Goal: Information Seeking & Learning: Learn about a topic

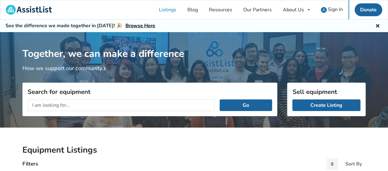
click at [123, 87] on div "Search for equipment Go" at bounding box center [149, 100] width 255 height 34
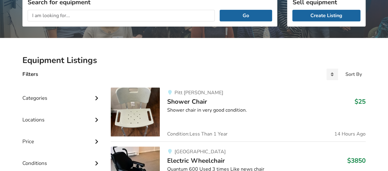
scroll to position [92, 0]
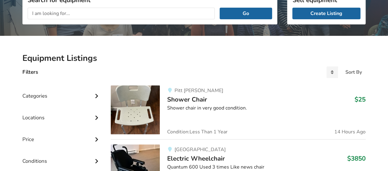
click at [123, 87] on img at bounding box center [135, 110] width 49 height 49
drag, startPoint x: 0, startPoint y: 0, endPoint x: 123, endPoint y: 89, distance: 152.2
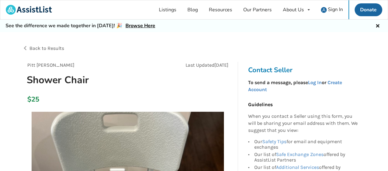
drag, startPoint x: 123, startPoint y: 89, endPoint x: 77, endPoint y: 75, distance: 48.7
click at [77, 75] on h1 "Shower Chair" at bounding box center [94, 80] width 145 height 13
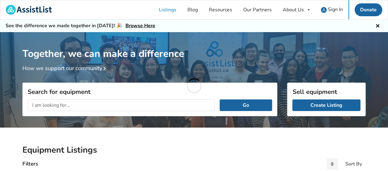
scroll to position [92, 0]
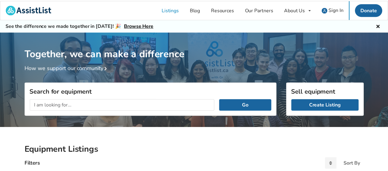
scroll to position [32, 0]
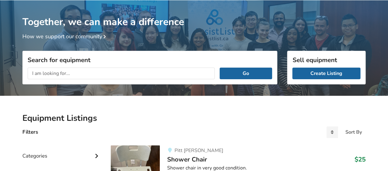
click at [48, 11] on h1 "Together, we can make a difference" at bounding box center [193, 14] width 343 height 28
drag, startPoint x: 64, startPoint y: 22, endPoint x: 67, endPoint y: 25, distance: 4.4
click at [67, 25] on h1 "Together, we can make a difference" at bounding box center [193, 14] width 343 height 28
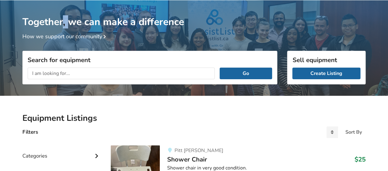
click at [67, 25] on h1 "Together, we can make a difference" at bounding box center [193, 14] width 343 height 28
click at [53, 74] on input "text" at bounding box center [121, 74] width 187 height 12
click at [220, 68] on button "Go" at bounding box center [246, 74] width 52 height 12
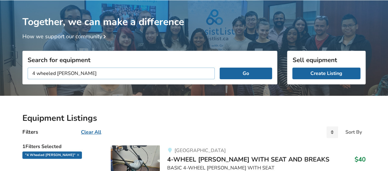
click at [124, 70] on input "4 wheeled walker" at bounding box center [121, 74] width 187 height 12
click at [143, 77] on input "4 wheeled walker" at bounding box center [121, 74] width 187 height 12
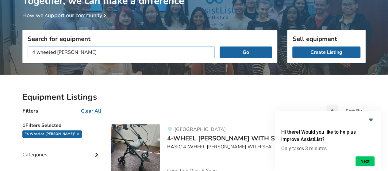
scroll to position [51, 0]
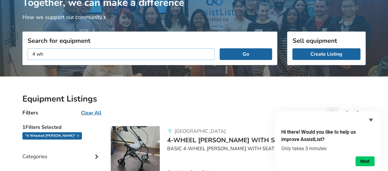
click at [44, 52] on input "4 wh" at bounding box center [121, 54] width 187 height 12
click at [239, 54] on button "Go" at bounding box center [246, 54] width 52 height 12
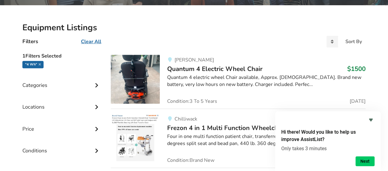
scroll to position [122, 0]
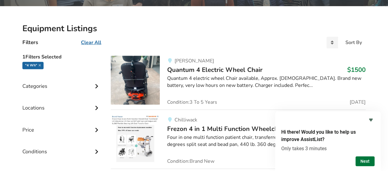
click at [361, 162] on button "Next" at bounding box center [364, 162] width 19 height 10
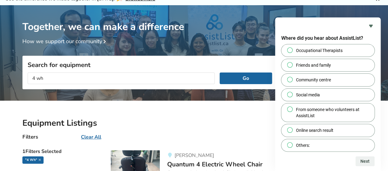
scroll to position [0, 0]
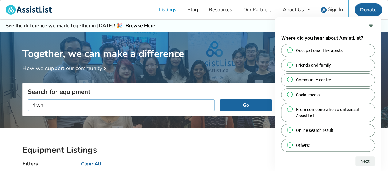
click at [33, 104] on input "4 wh" at bounding box center [121, 106] width 187 height 12
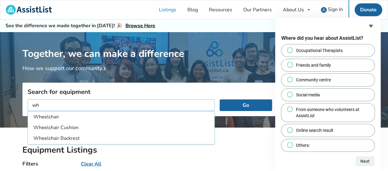
type input "h"
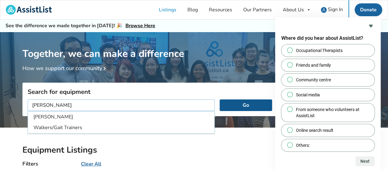
type input "walker"
click at [243, 104] on button "Go" at bounding box center [246, 106] width 52 height 12
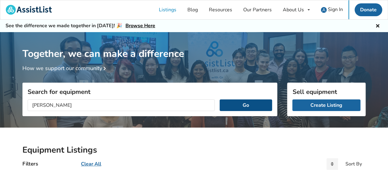
click at [250, 105] on button "Go" at bounding box center [246, 106] width 52 height 12
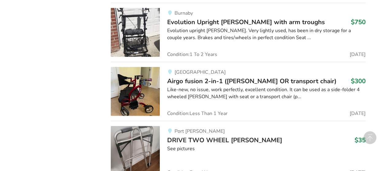
scroll to position [902, 0]
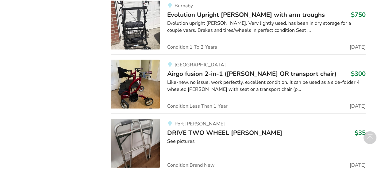
click at [183, 70] on span "Airgo fusion 2-in-1 (walker OR transport chair)" at bounding box center [251, 74] width 169 height 9
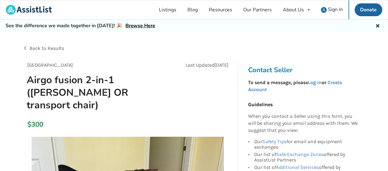
click at [193, 78] on div "Vancouver Last Updated Sep 10 Airgo fusion 2-in-1 (walker OR transport chair)" at bounding box center [127, 89] width 211 height 55
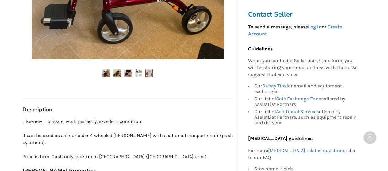
click at [239, 108] on div "Contact Seller To send a message, please Log In or Create Account Guidelines Wh…" at bounding box center [304, 39] width 132 height 494
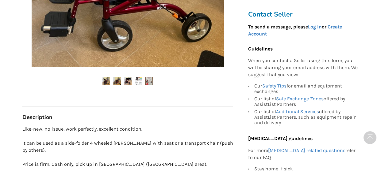
click at [239, 108] on div "Contact Seller To send a message, please Log In or Create Account Guidelines Wh…" at bounding box center [304, 47] width 132 height 494
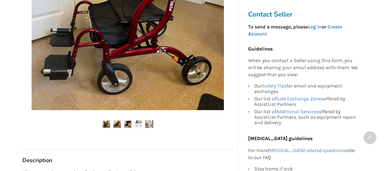
click at [237, 142] on div "Vancouver Last Updated Sep 10 Airgo fusion 2-in-1 (walker OR transport chair) $…" at bounding box center [127, 90] width 220 height 494
click at [237, 141] on div "Vancouver Last Updated Sep 10 Airgo fusion 2-in-1 (walker OR transport chair) $…" at bounding box center [127, 90] width 220 height 494
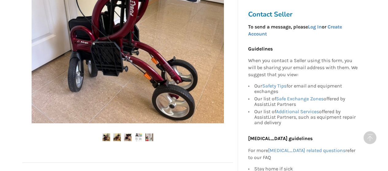
scroll to position [198, 0]
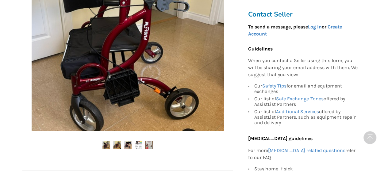
drag, startPoint x: 237, startPoint y: 157, endPoint x: 374, endPoint y: 133, distance: 138.6
click at [374, 133] on icon at bounding box center [370, 139] width 15 height 15
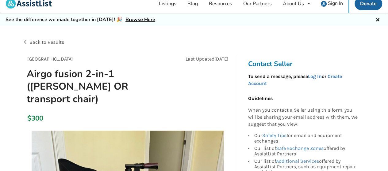
scroll to position [0, 0]
